Goal: Check status: Check status

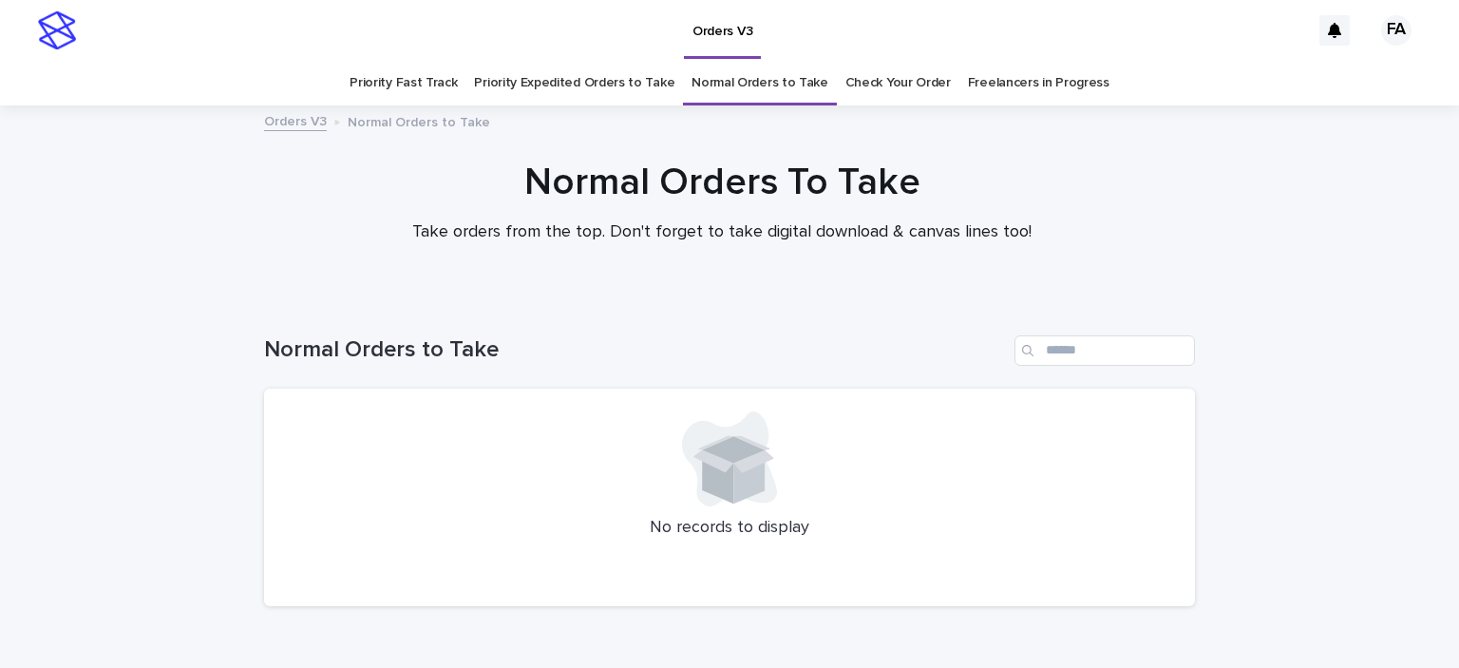
click at [851, 84] on link "Check Your Order" at bounding box center [897, 83] width 105 height 45
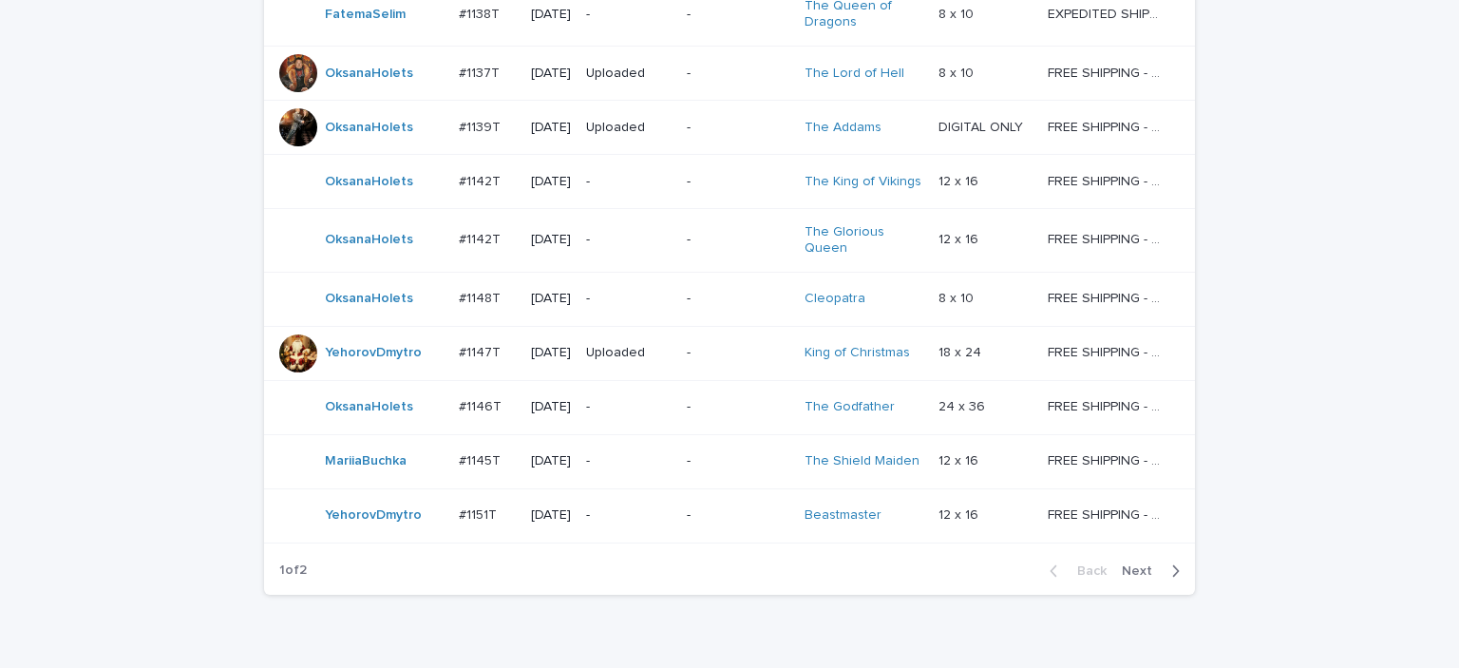
scroll to position [1615, 0]
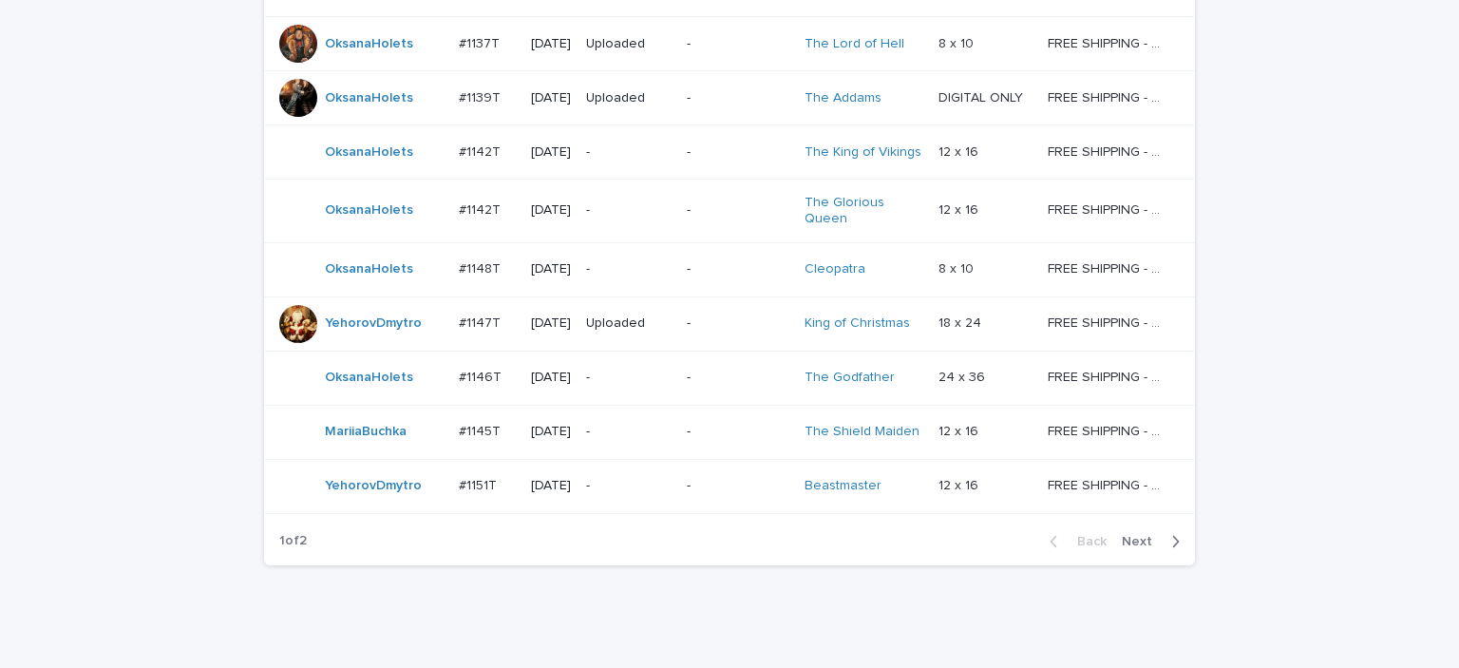
click at [1136, 535] on span "Next" at bounding box center [1143, 541] width 42 height 13
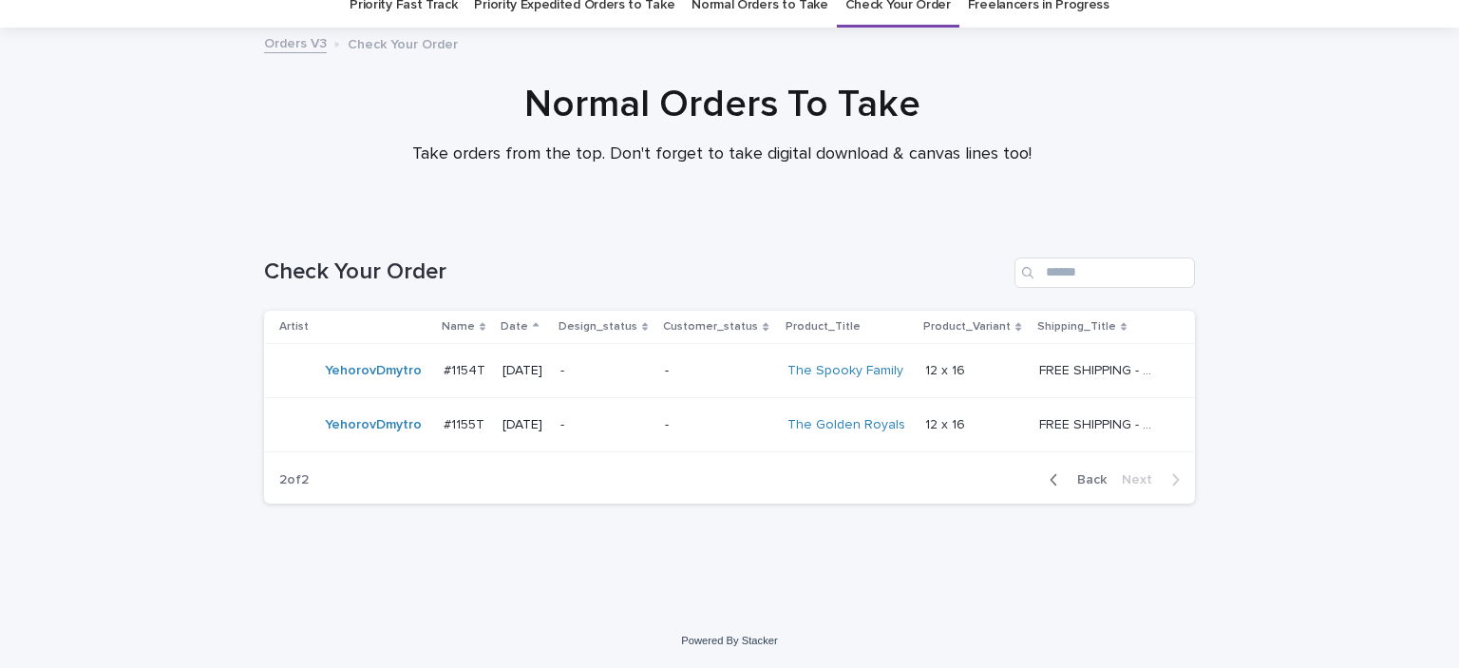
scroll to position [76, 0]
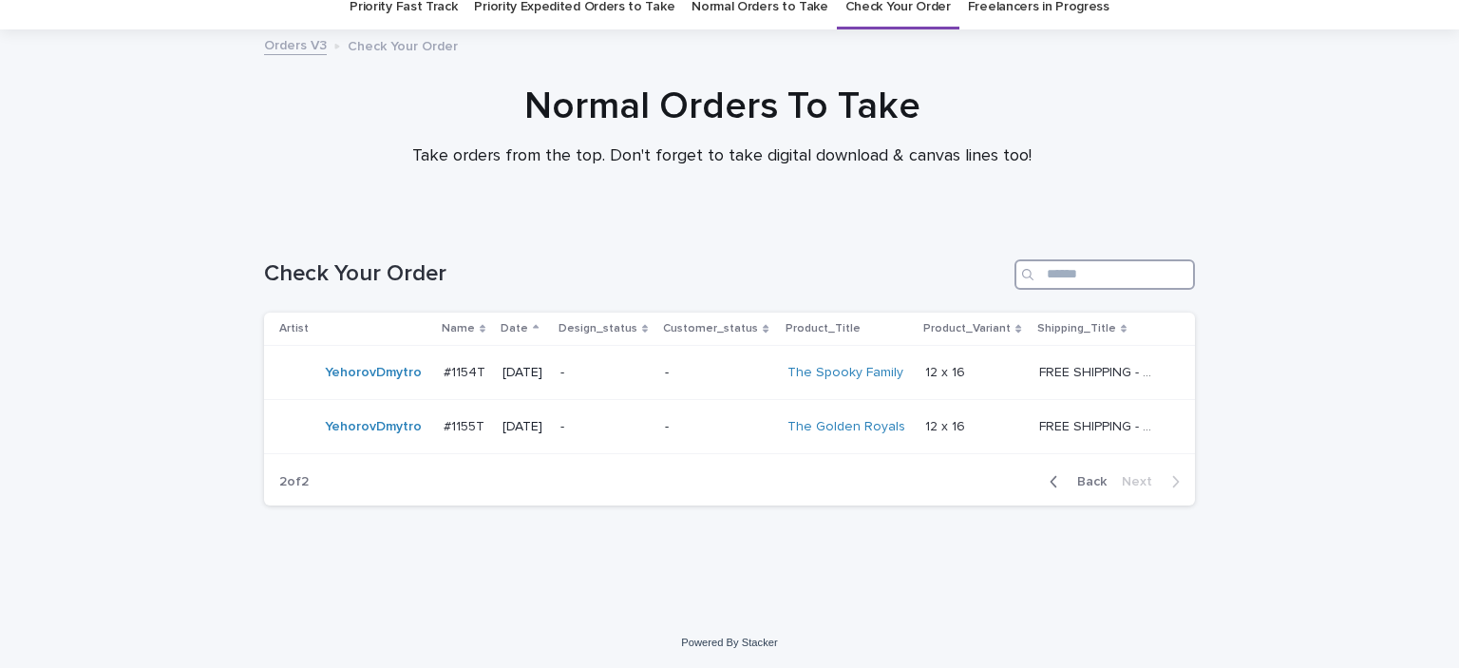
click at [1077, 268] on input "Search" at bounding box center [1104, 274] width 180 height 30
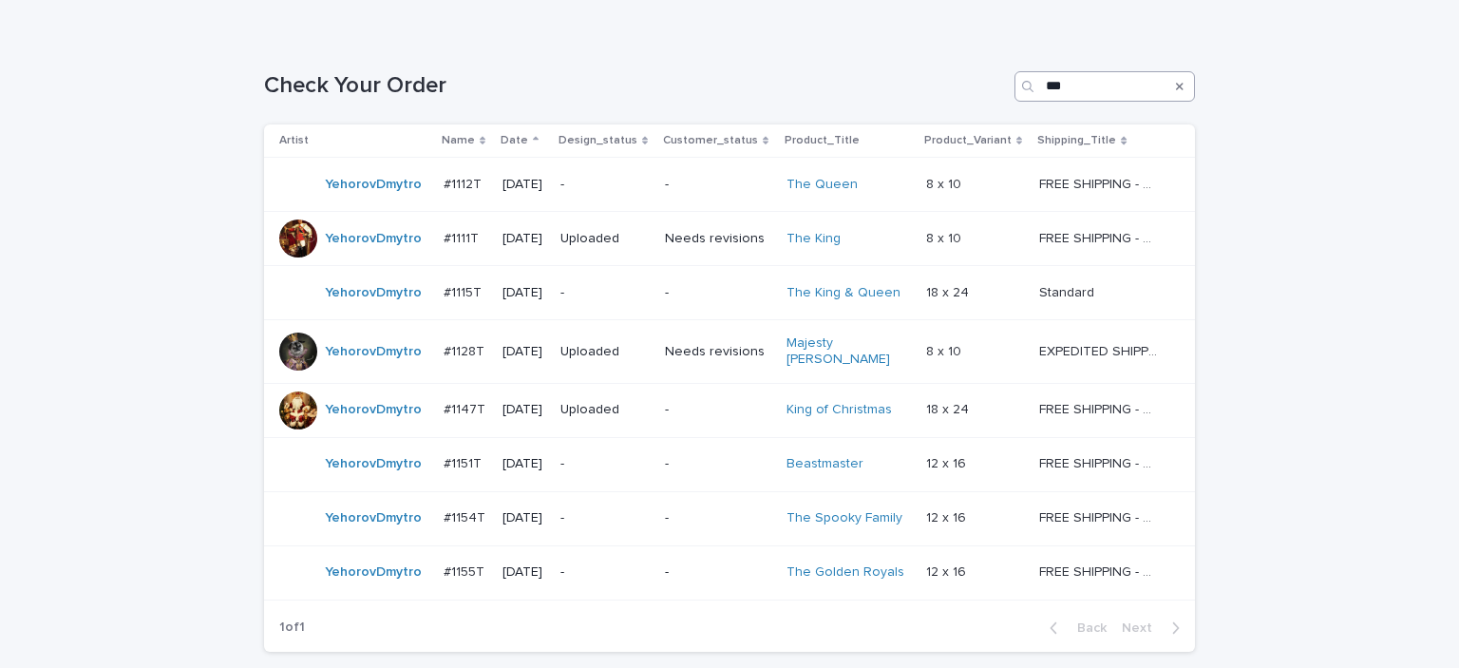
scroll to position [171, 0]
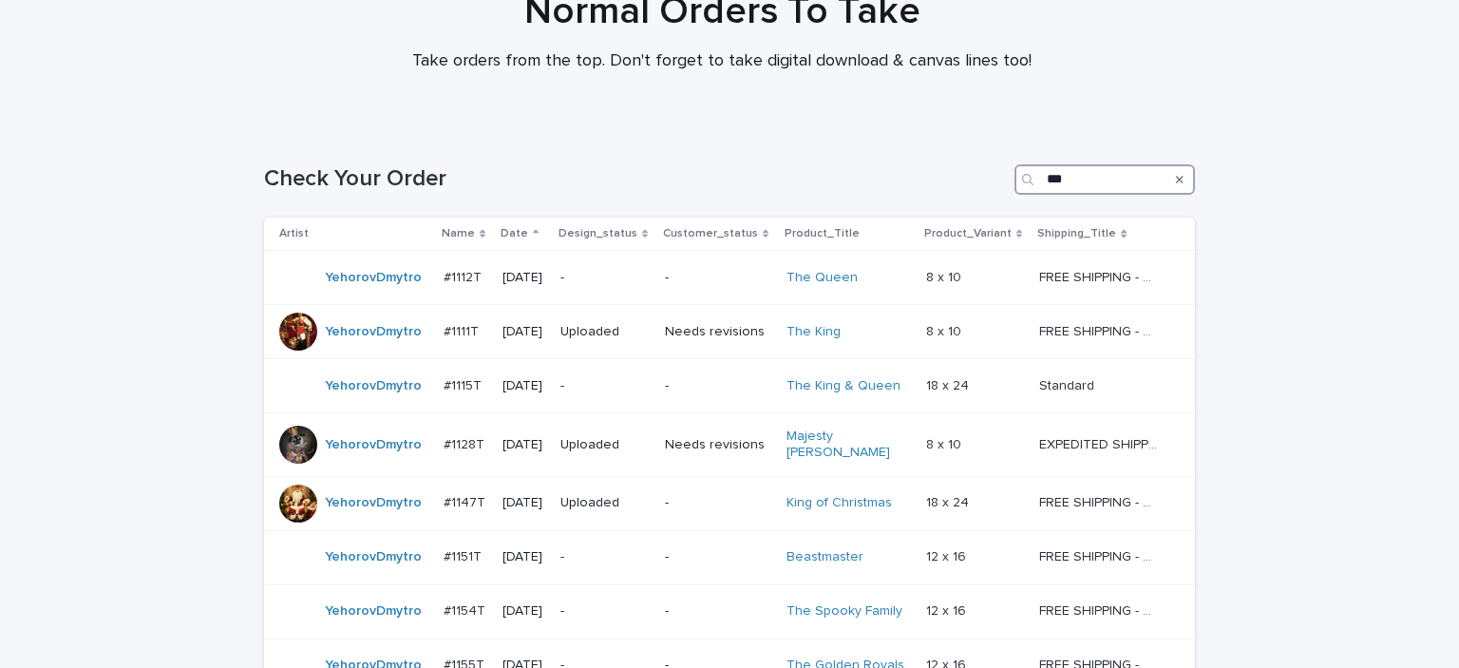
drag, startPoint x: 1087, startPoint y: 183, endPoint x: 926, endPoint y: 199, distance: 161.3
click at [926, 199] on div "Check Your Order ***" at bounding box center [729, 171] width 931 height 91
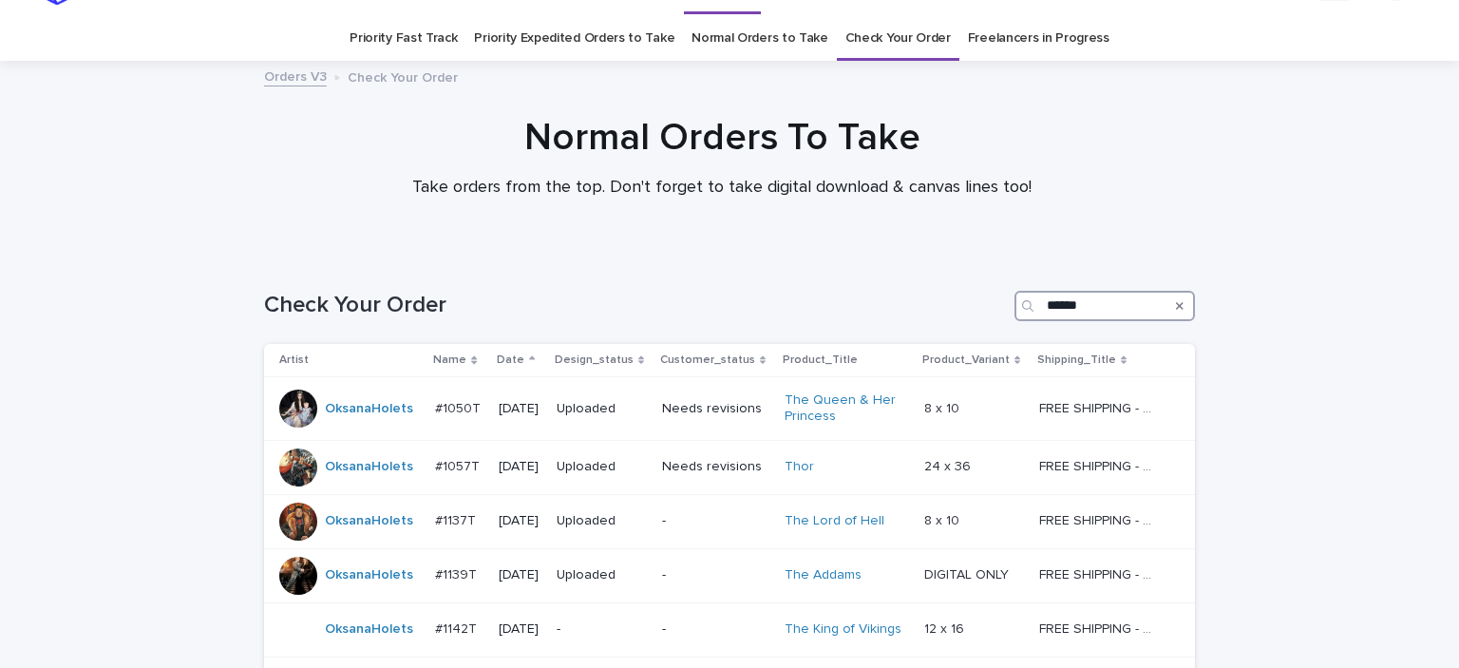
scroll to position [29, 0]
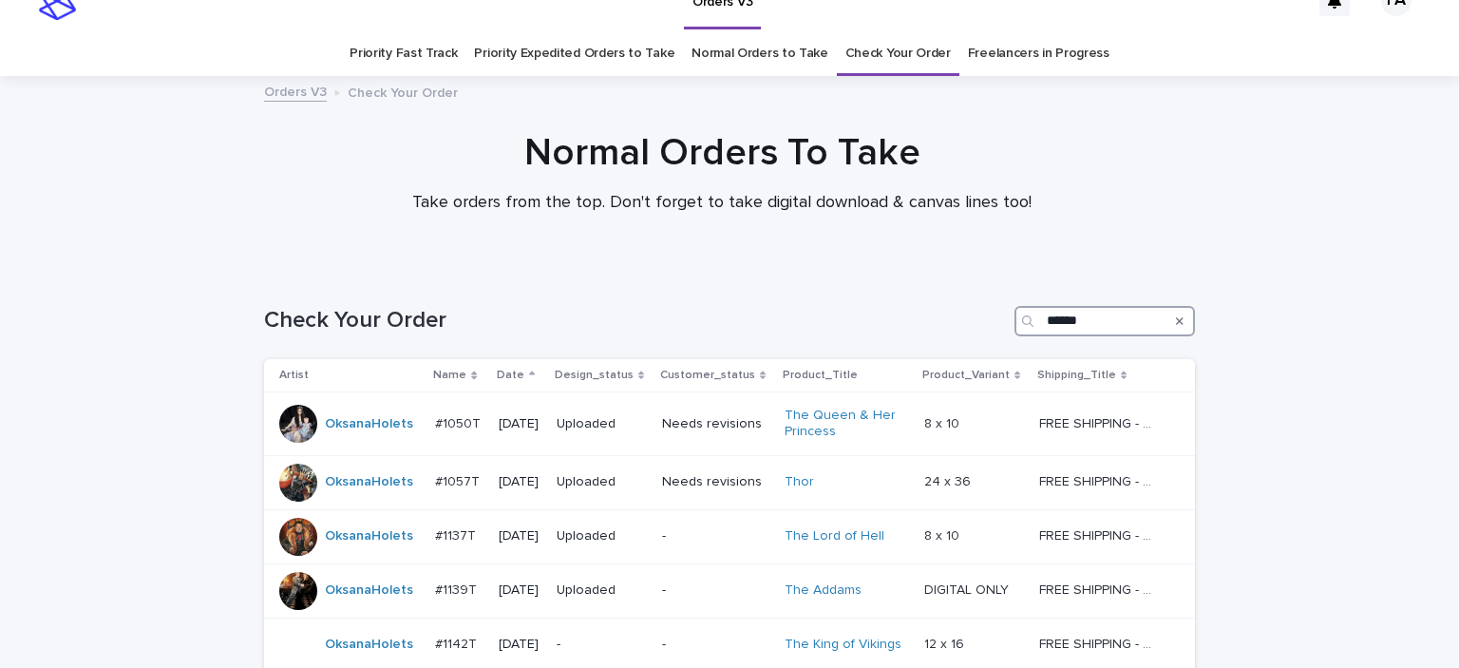
drag, startPoint x: 1090, startPoint y: 318, endPoint x: 916, endPoint y: 349, distance: 177.4
click at [916, 349] on div "Check Your Order ******" at bounding box center [729, 313] width 931 height 91
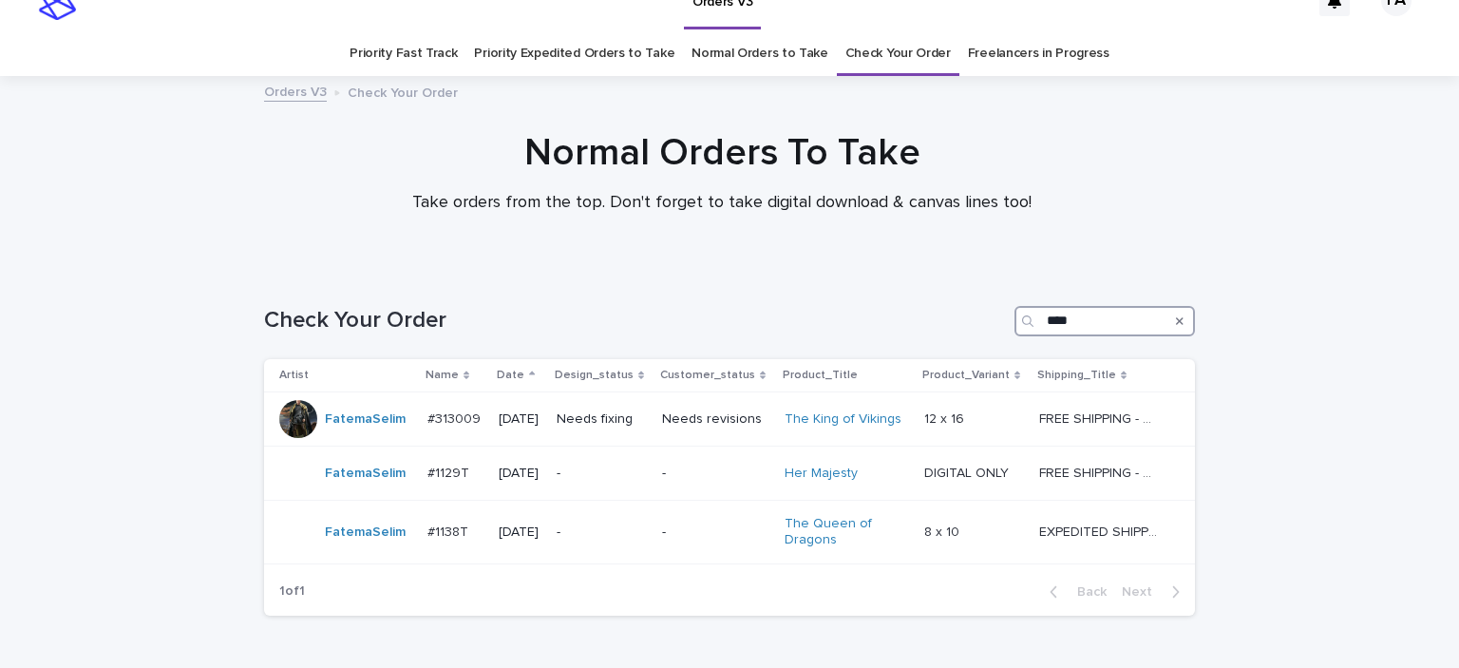
type input "****"
click at [1311, 231] on div at bounding box center [722, 172] width 1445 height 190
click at [672, 535] on p "-" at bounding box center [715, 532] width 107 height 16
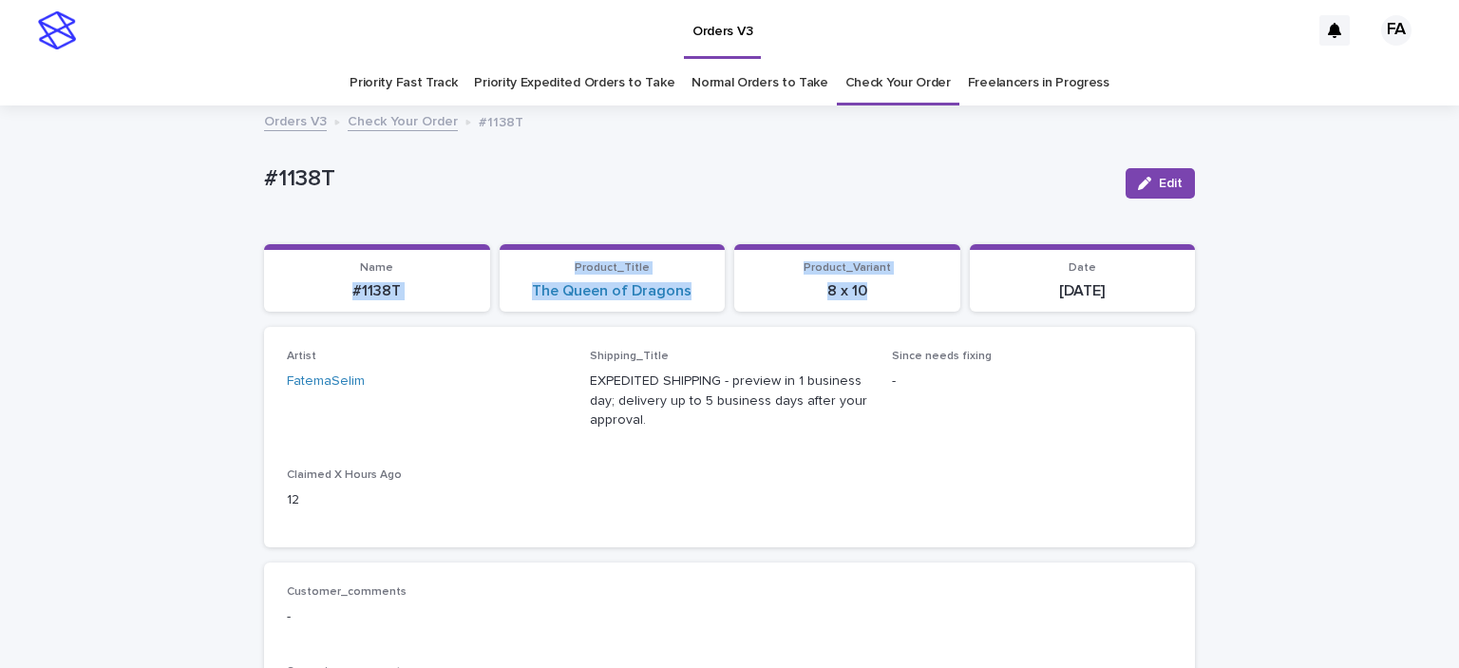
drag, startPoint x: 309, startPoint y: 292, endPoint x: 893, endPoint y: 303, distance: 584.3
click at [893, 303] on div "Name #1138T Product_Title The Queen of Dragons Product_Variant 8 x 10 Date [DAT…" at bounding box center [729, 278] width 931 height 68
copy div "#1138T Product_Title The Queen of Dragons Product_Variant 8 x 10"
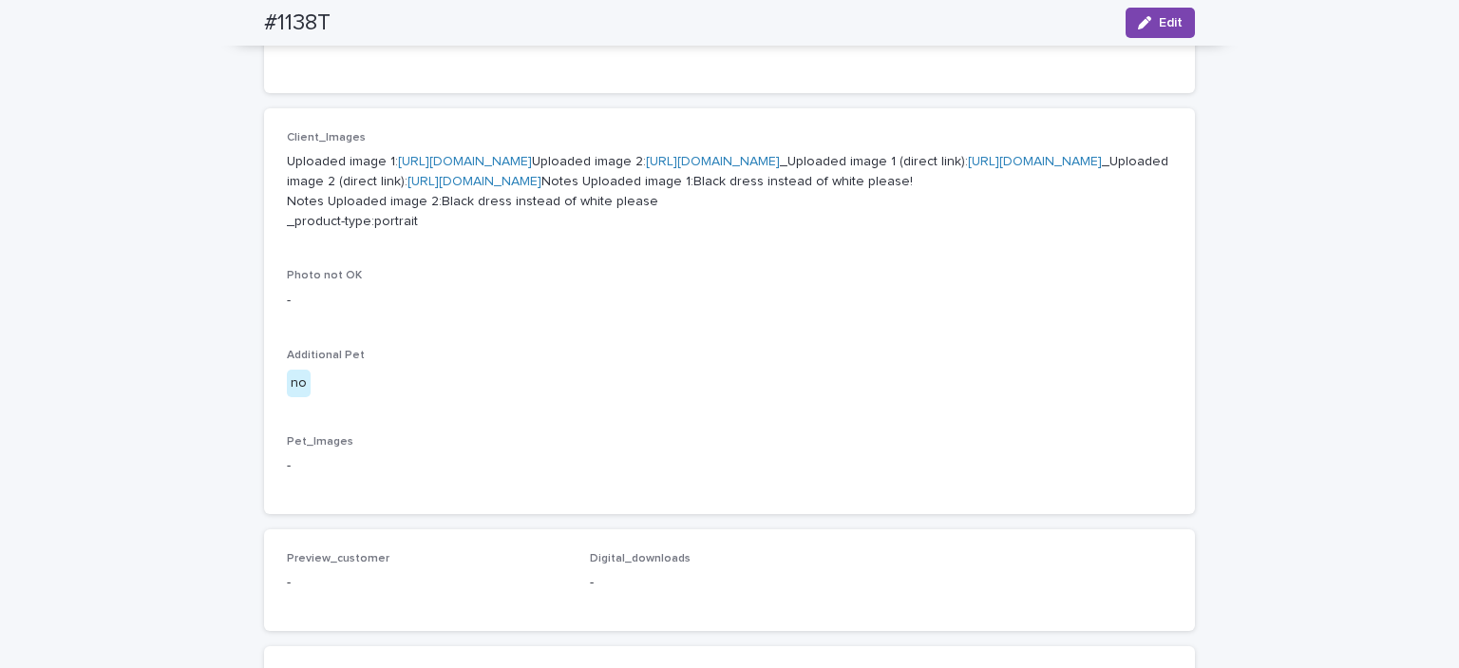
scroll to position [740, 0]
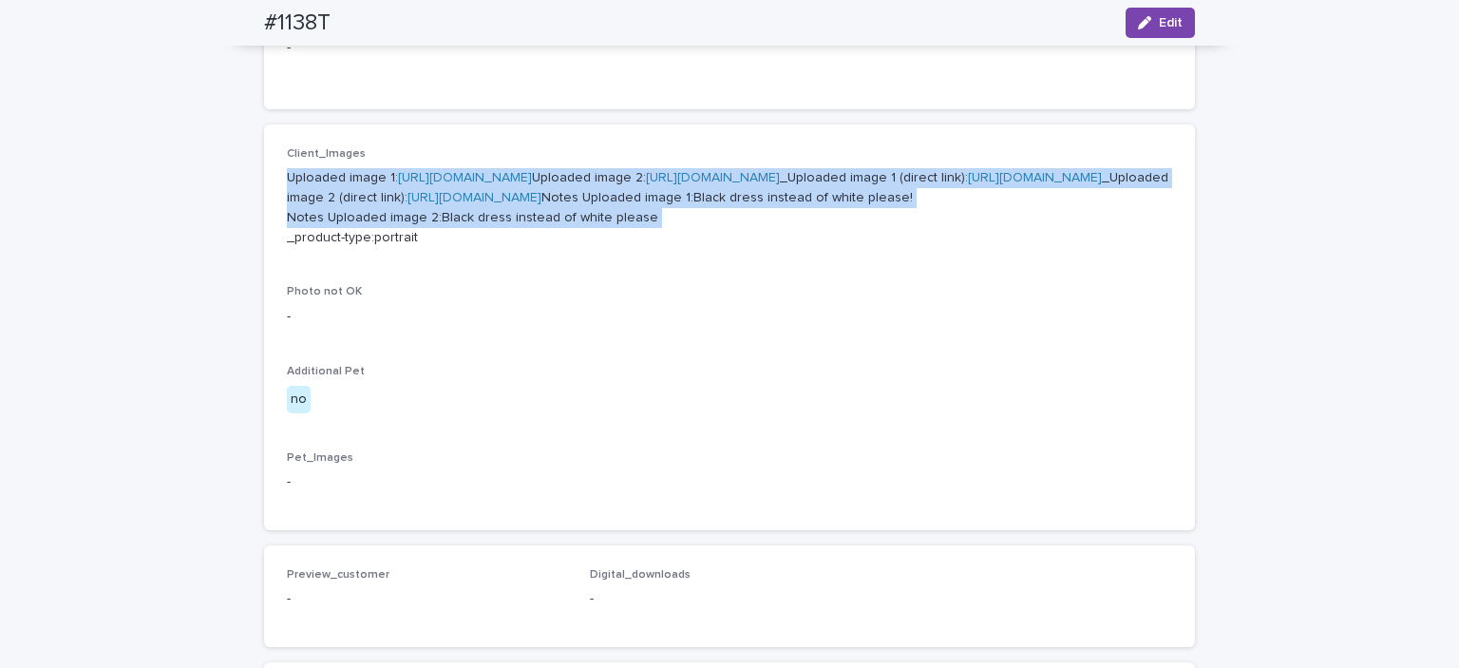
drag, startPoint x: 269, startPoint y: 174, endPoint x: 768, endPoint y: 437, distance: 564.7
click at [768, 437] on div "Client_Images Uploaded image 1: [URL][DOMAIN_NAME] Uploaded image 2: [URL][DOMA…" at bounding box center [729, 327] width 931 height 406
copy p "Uploaded image 1: [URL][DOMAIN_NAME] Uploaded image 2: [URL][DOMAIN_NAME] _Uplo…"
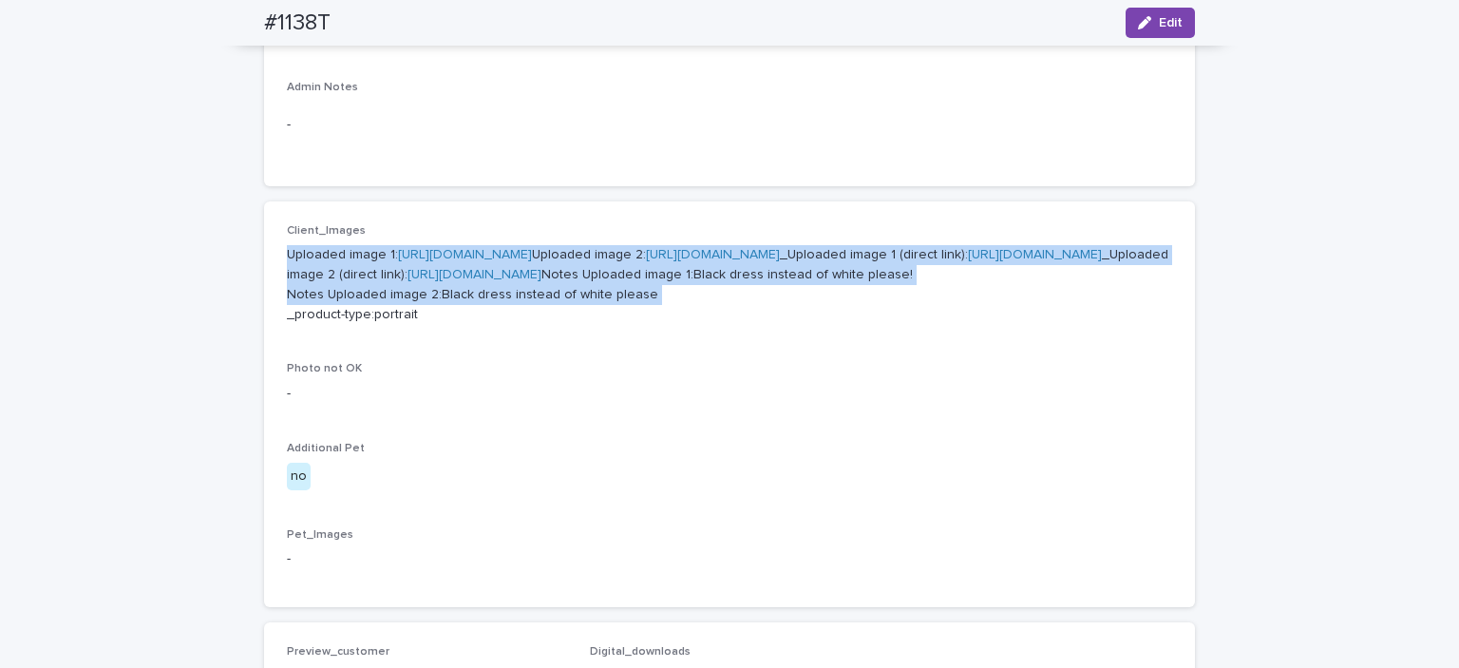
scroll to position [665, 0]
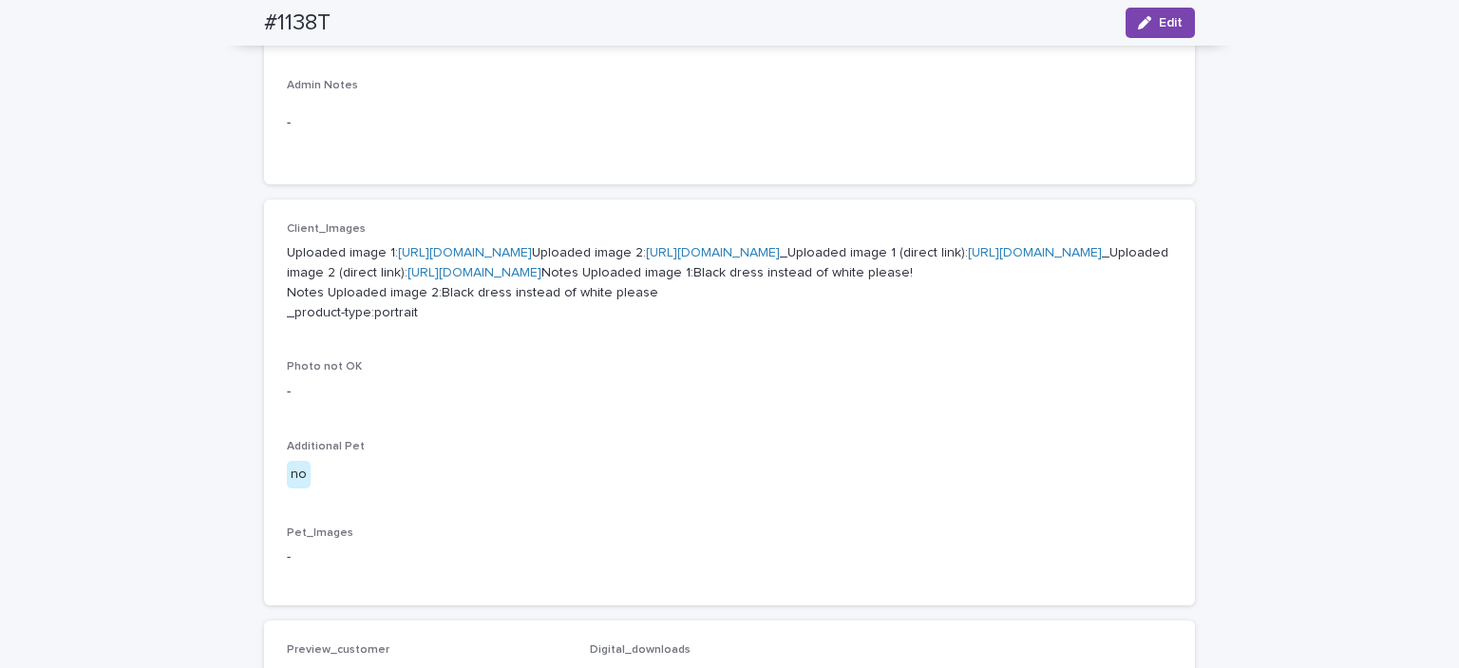
click at [255, 220] on div "Loading... Saving… Loading... Saving… #1138T Edit #1138T Edit Sorry, there was …" at bounding box center [730, 313] width 950 height 1742
click at [646, 259] on link "[URL][DOMAIN_NAME]" at bounding box center [713, 252] width 134 height 13
